Goal: Task Accomplishment & Management: Complete application form

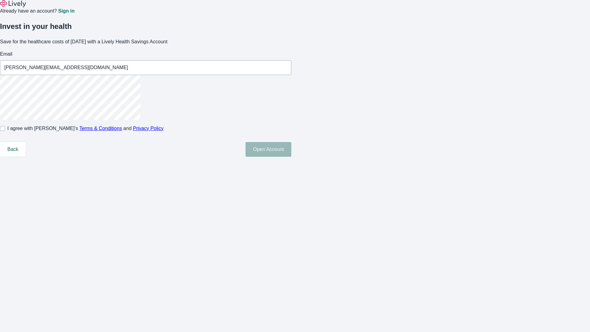
click at [5, 131] on input "I agree with Lively’s Terms & Conditions and Privacy Policy" at bounding box center [2, 128] width 5 height 5
checkbox input "true"
click at [291, 157] on button "Open Account" at bounding box center [269, 149] width 46 height 15
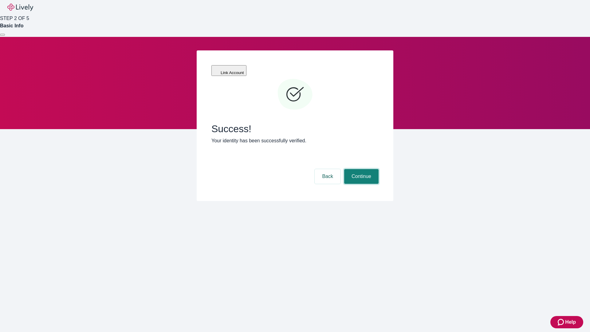
click at [360, 169] on button "Continue" at bounding box center [361, 176] width 34 height 15
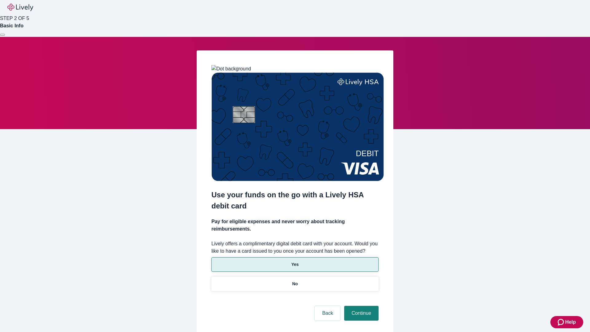
click at [295, 261] on p "Yes" at bounding box center [294, 264] width 7 height 6
click at [360, 306] on button "Continue" at bounding box center [361, 313] width 34 height 15
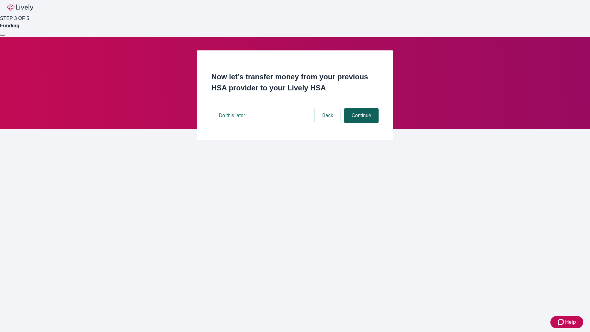
click at [360, 123] on button "Continue" at bounding box center [361, 115] width 34 height 15
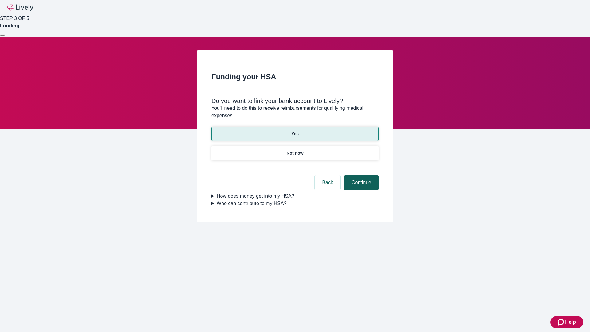
click at [360, 175] on button "Continue" at bounding box center [361, 182] width 34 height 15
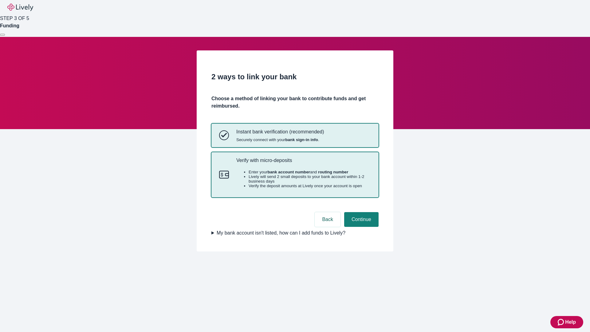
click at [303, 163] on p "Verify with micro-deposits" at bounding box center [303, 160] width 135 height 6
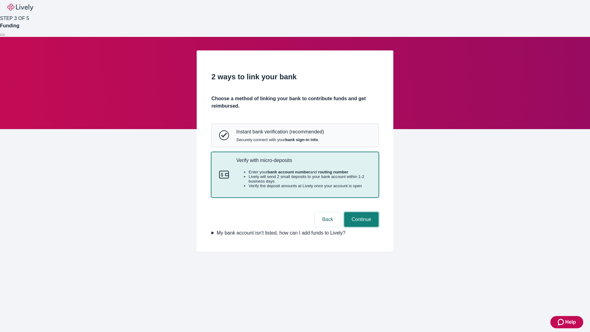
click at [360, 227] on button "Continue" at bounding box center [361, 219] width 34 height 15
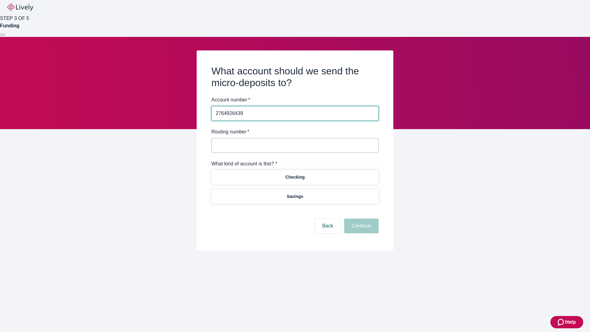
type input "2764926439"
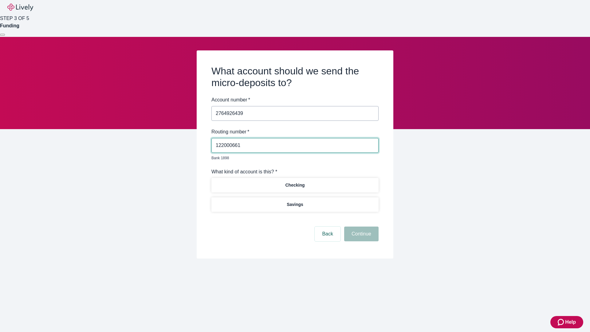
type input "122000661"
click at [295, 182] on p "Checking" at bounding box center [294, 185] width 19 height 6
click at [360, 227] on button "Continue" at bounding box center [361, 233] width 34 height 15
